Goal: Transaction & Acquisition: Purchase product/service

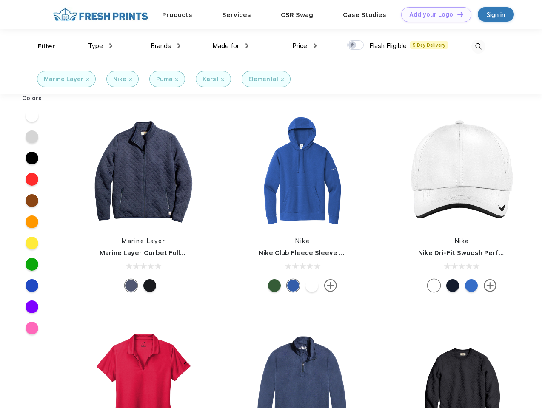
click at [433, 14] on link "Add your Logo Design Tool" at bounding box center [436, 14] width 70 height 15
click at [0, 0] on div "Design Tool" at bounding box center [0, 0] width 0 height 0
click at [457, 14] on link "Add your Logo Design Tool" at bounding box center [436, 14] width 70 height 15
click at [41, 46] on div "Filter" at bounding box center [46, 47] width 17 height 10
click at [100, 46] on span "Type" at bounding box center [95, 46] width 15 height 8
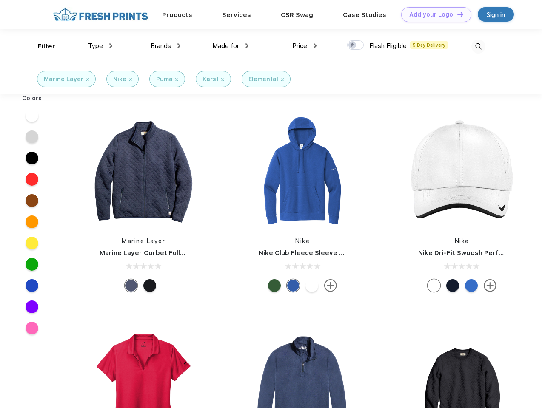
click at [166, 46] on span "Brands" at bounding box center [161, 46] width 20 height 8
click at [231, 46] on span "Made for" at bounding box center [225, 46] width 27 height 8
click at [305, 46] on span "Price" at bounding box center [299, 46] width 15 height 8
click at [356, 46] on div at bounding box center [355, 44] width 17 height 9
click at [353, 46] on input "checkbox" at bounding box center [350, 43] width 6 height 6
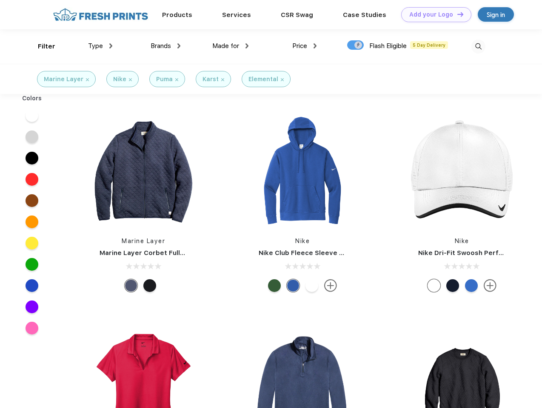
click at [478, 46] on img at bounding box center [478, 47] width 14 height 14
